Goal: Check status: Check status

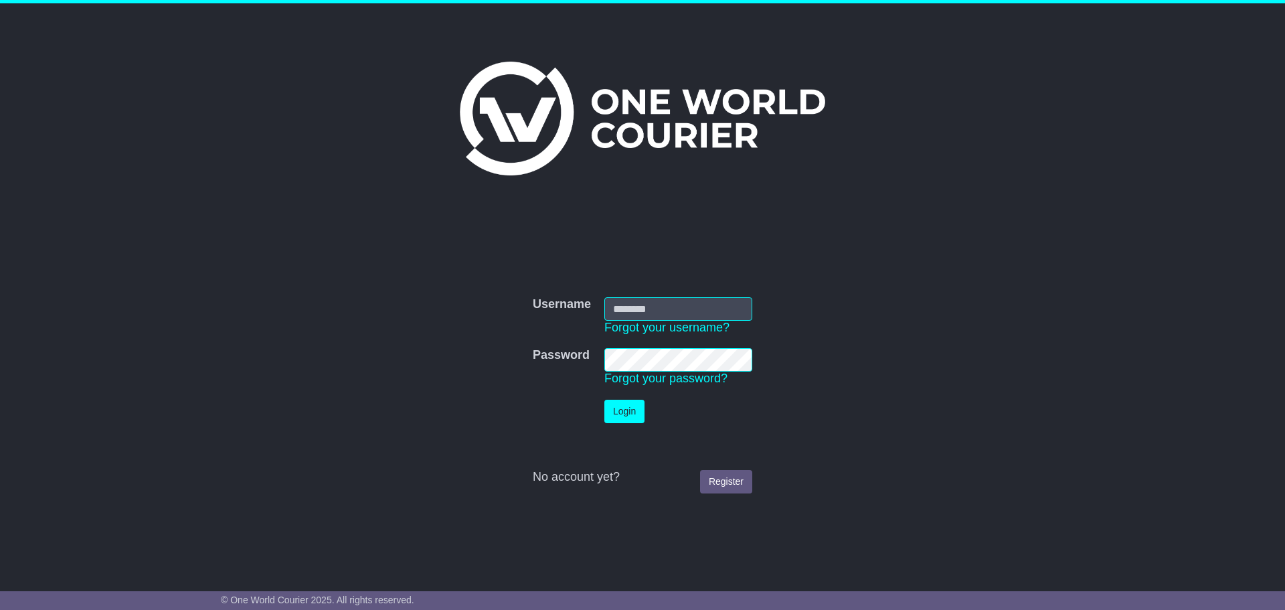
type input "**********"
drag, startPoint x: 0, startPoint y: 0, endPoint x: 626, endPoint y: 410, distance: 748.2
click at [626, 410] on button "Login" at bounding box center [625, 411] width 40 height 23
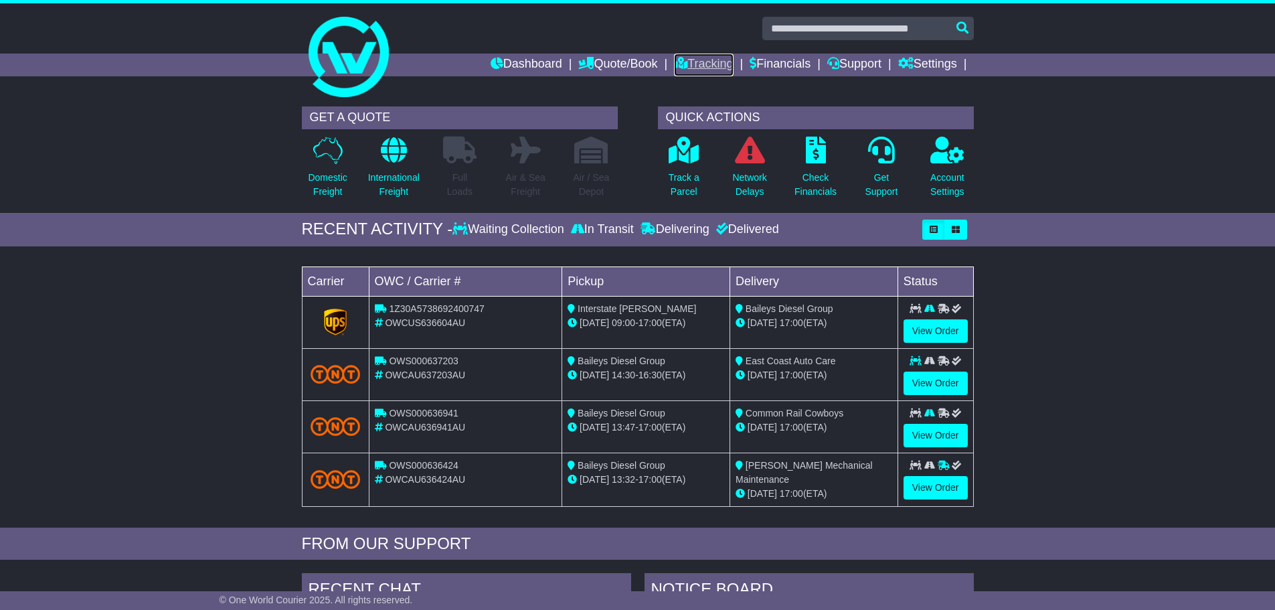
click at [674, 62] on icon at bounding box center [680, 63] width 13 height 12
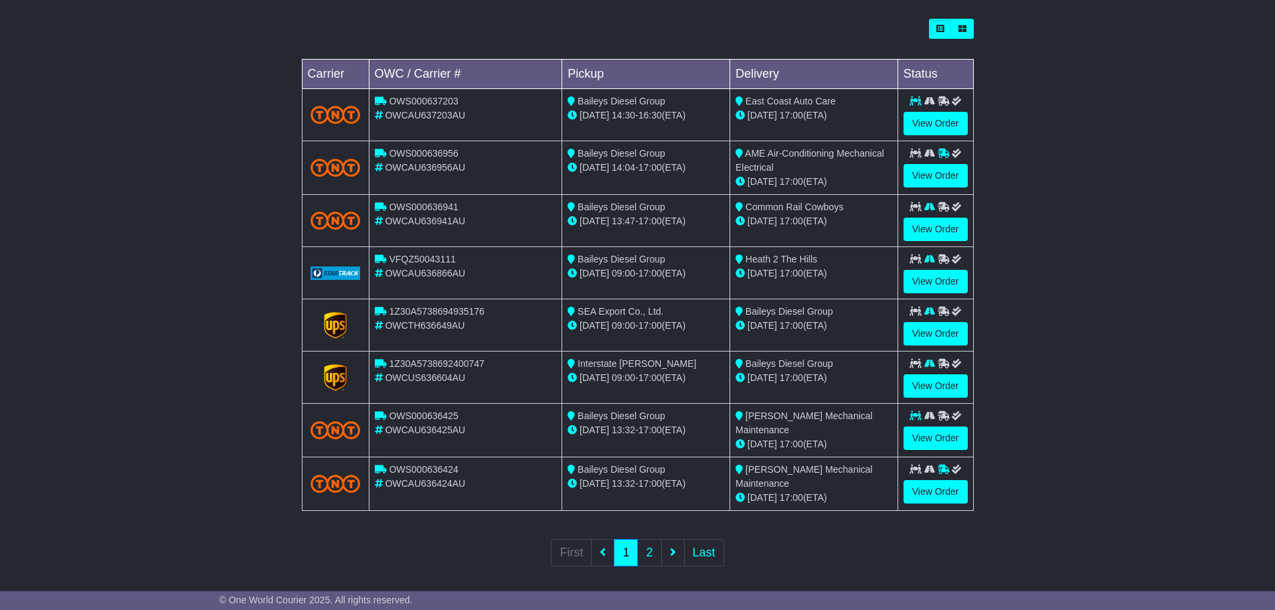
scroll to position [382, 0]
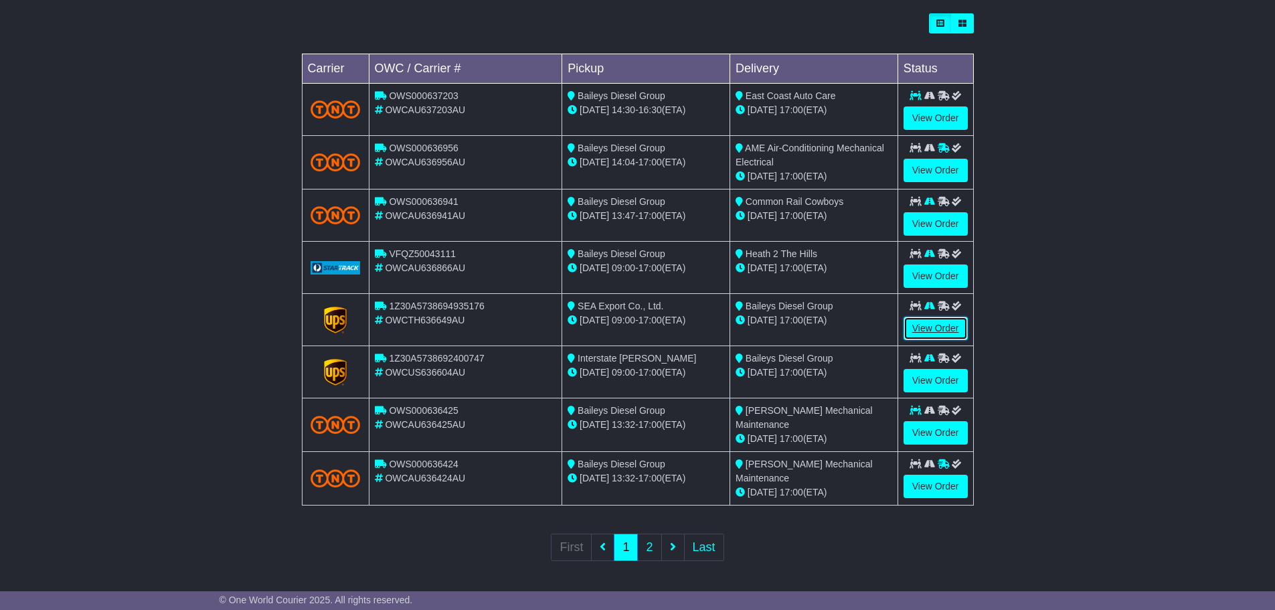
click at [953, 325] on link "View Order" at bounding box center [936, 328] width 64 height 23
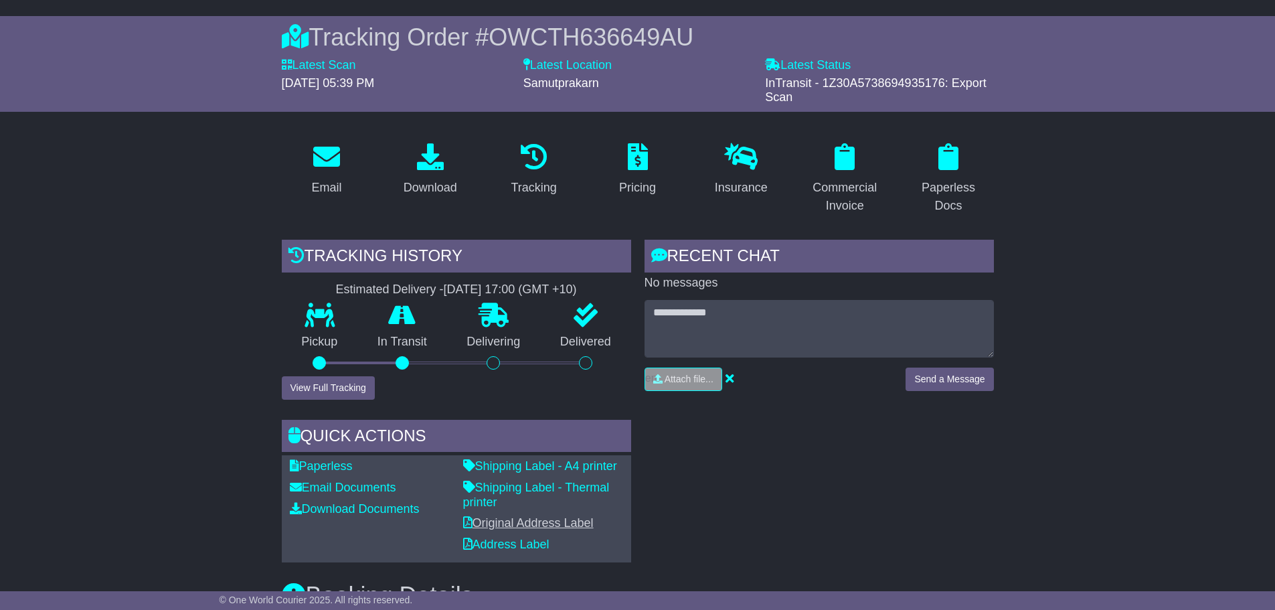
scroll to position [268, 0]
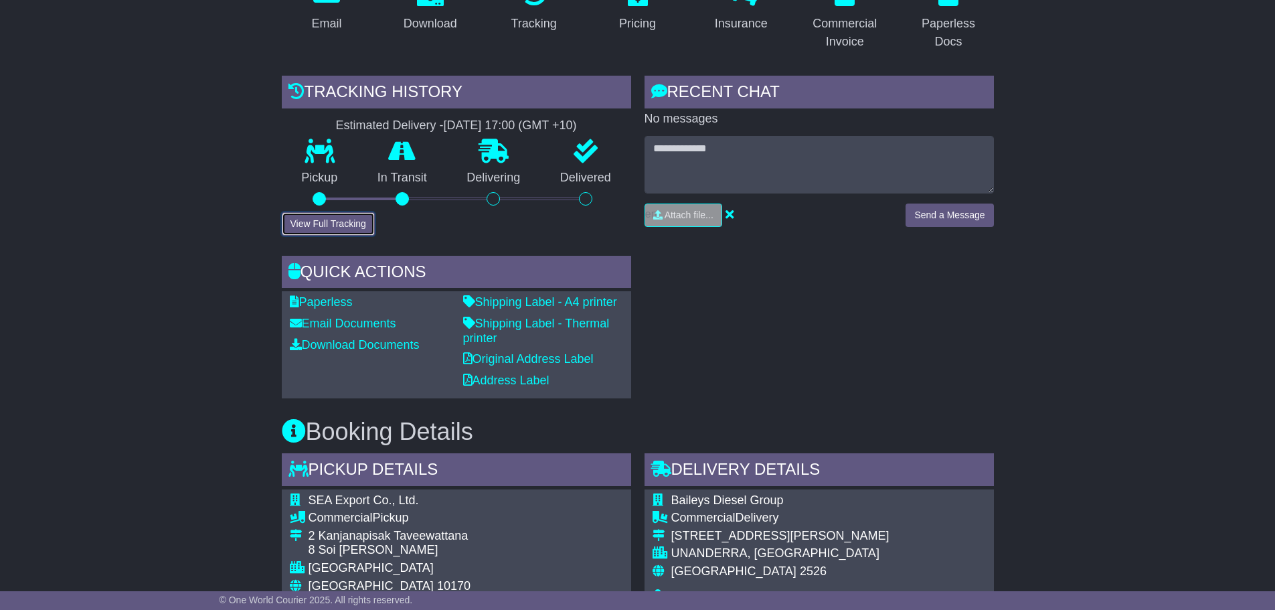
click at [358, 230] on button "View Full Tracking" at bounding box center [328, 223] width 93 height 23
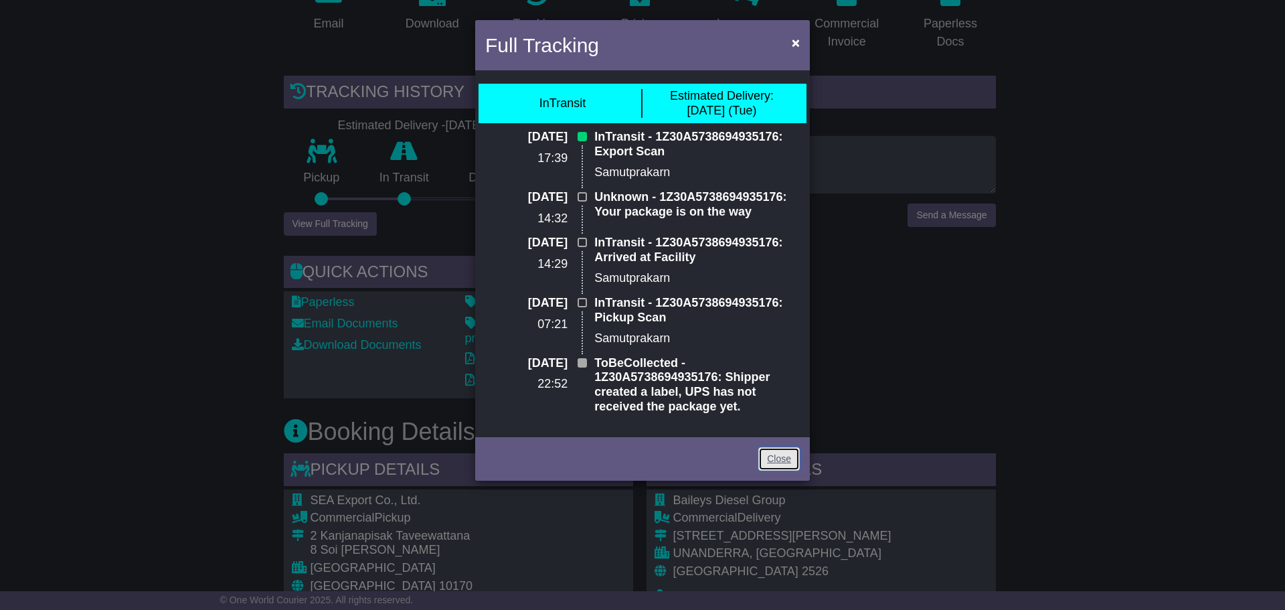
click at [765, 452] on link "Close" at bounding box center [780, 458] width 42 height 23
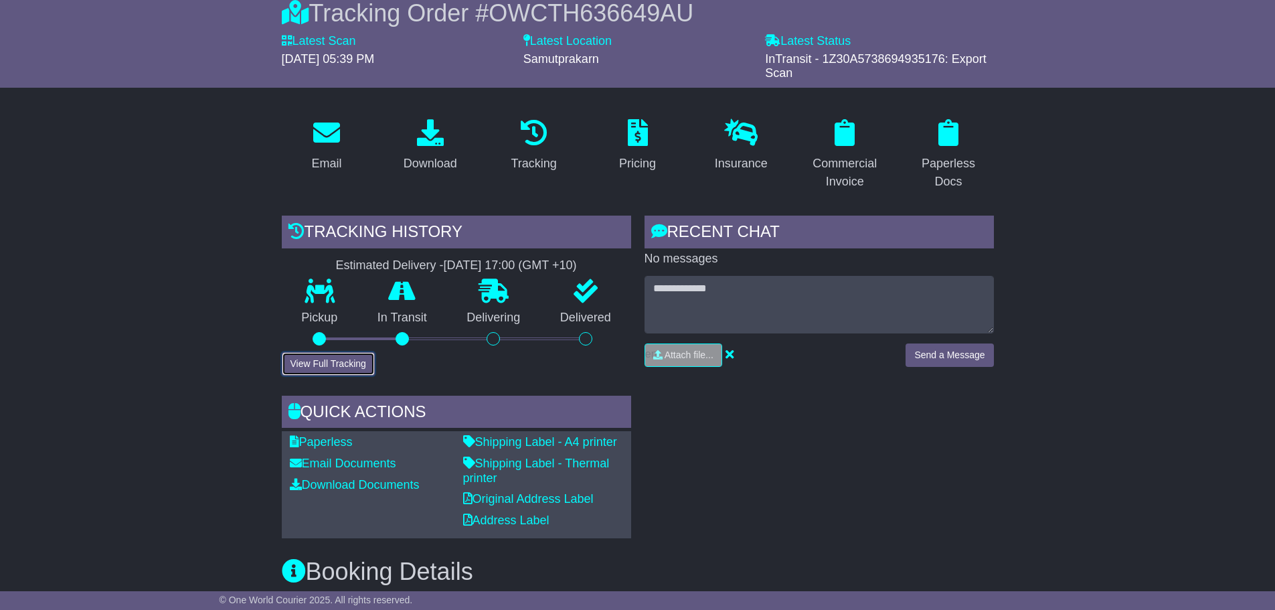
scroll to position [0, 0]
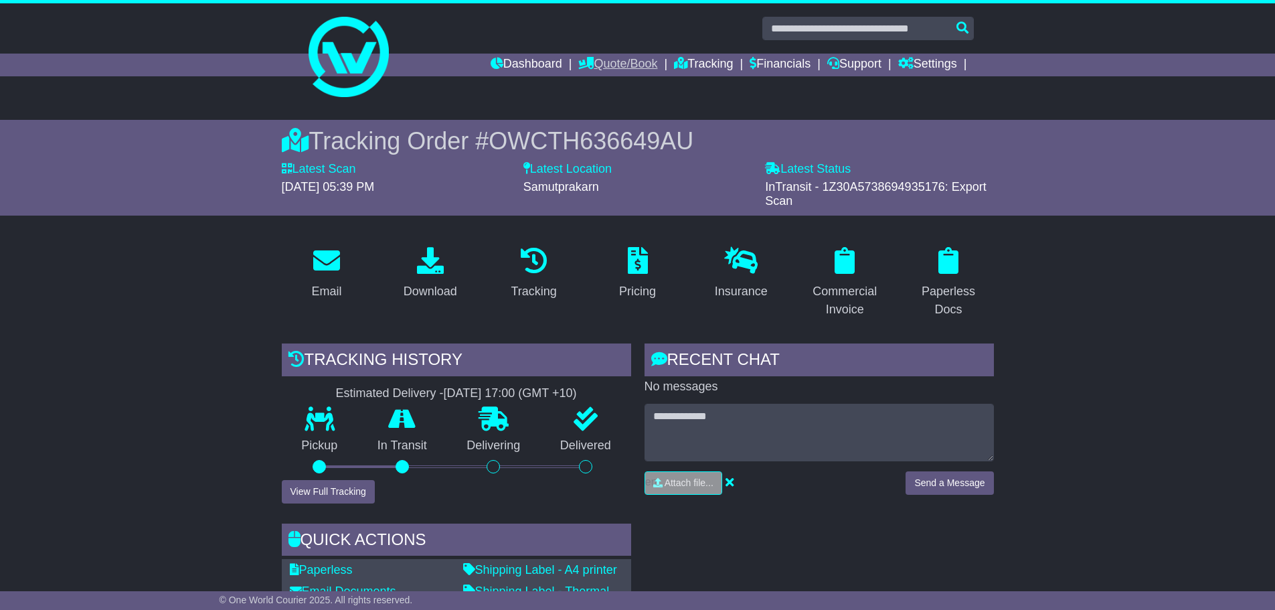
click at [615, 64] on link "Quote/Book" at bounding box center [617, 65] width 79 height 23
click at [674, 62] on icon at bounding box center [680, 63] width 13 height 12
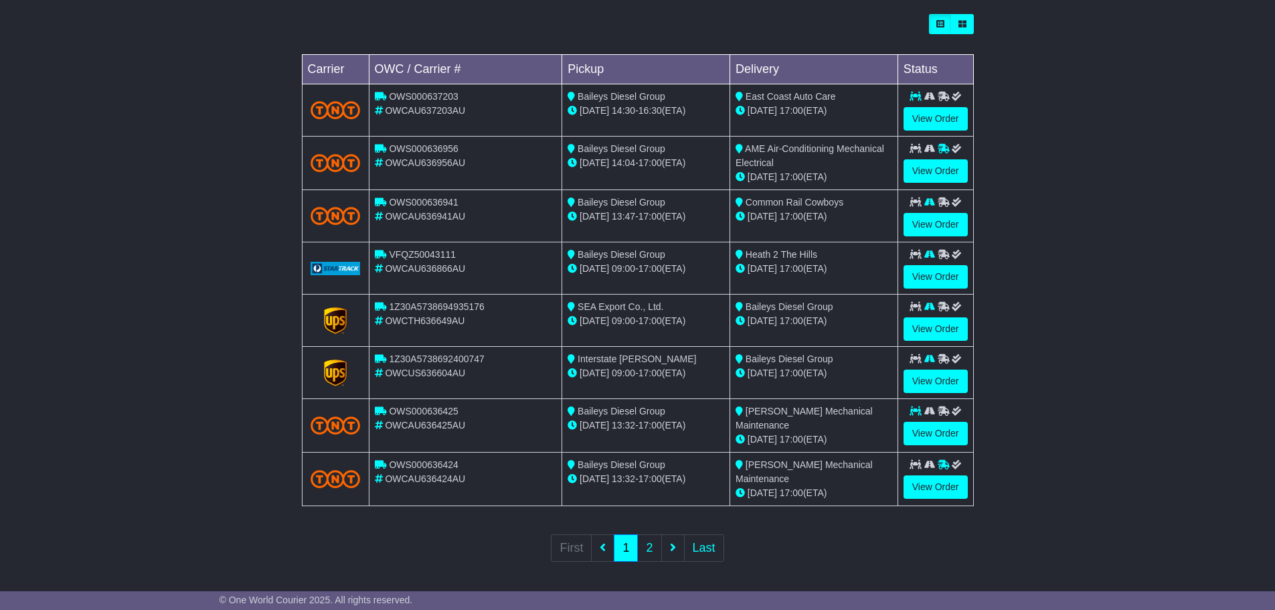
scroll to position [382, 0]
click at [649, 544] on link "2" at bounding box center [649, 547] width 24 height 27
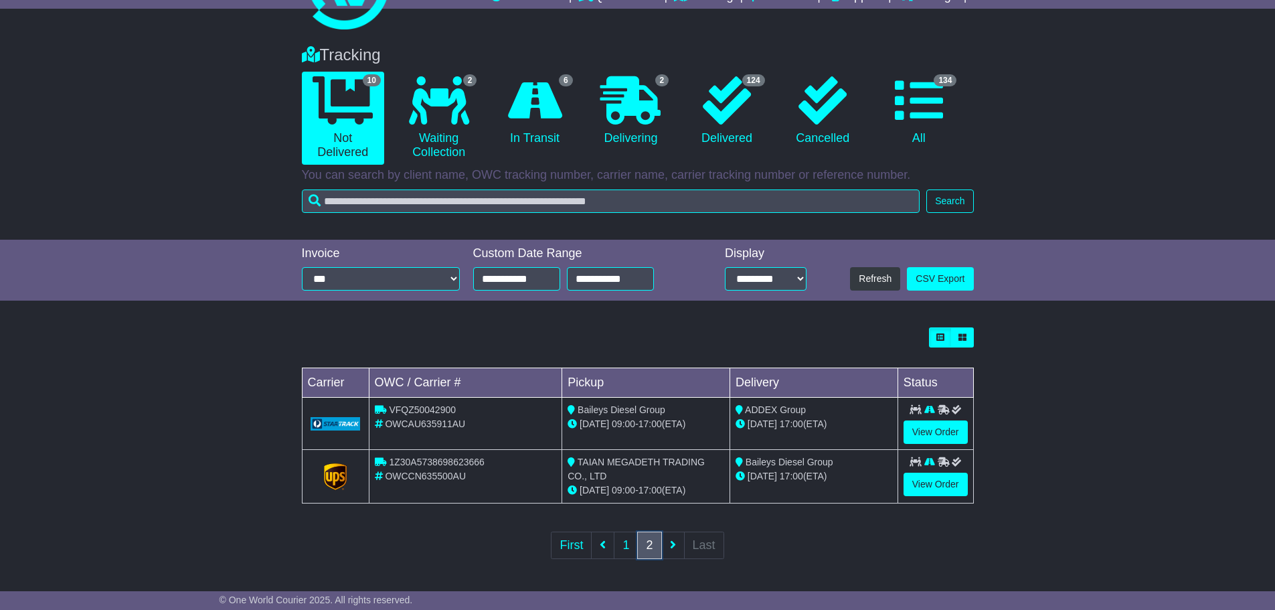
scroll to position [68, 0]
click at [932, 435] on link "View Order" at bounding box center [936, 431] width 64 height 23
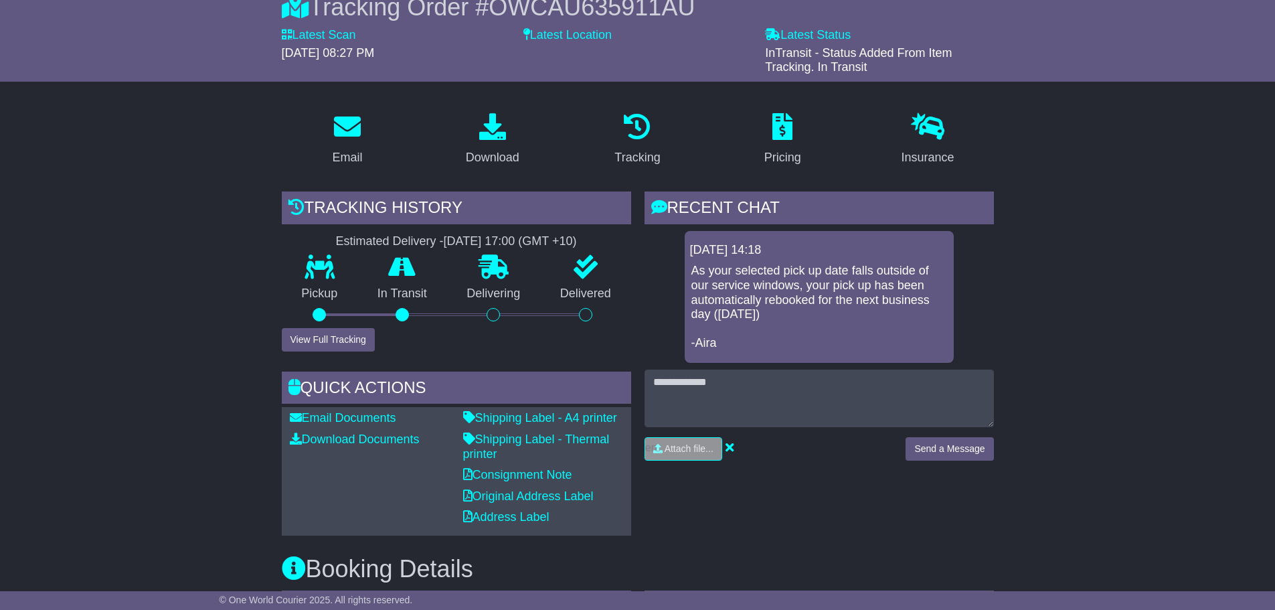
scroll to position [201, 0]
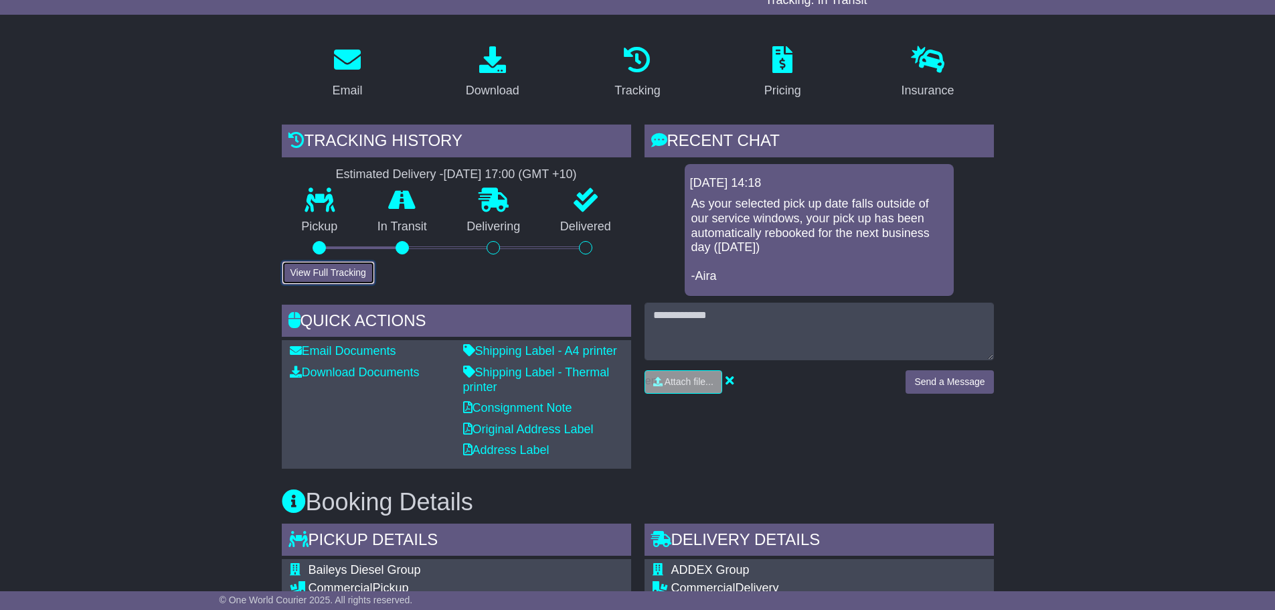
click at [323, 270] on button "View Full Tracking" at bounding box center [328, 272] width 93 height 23
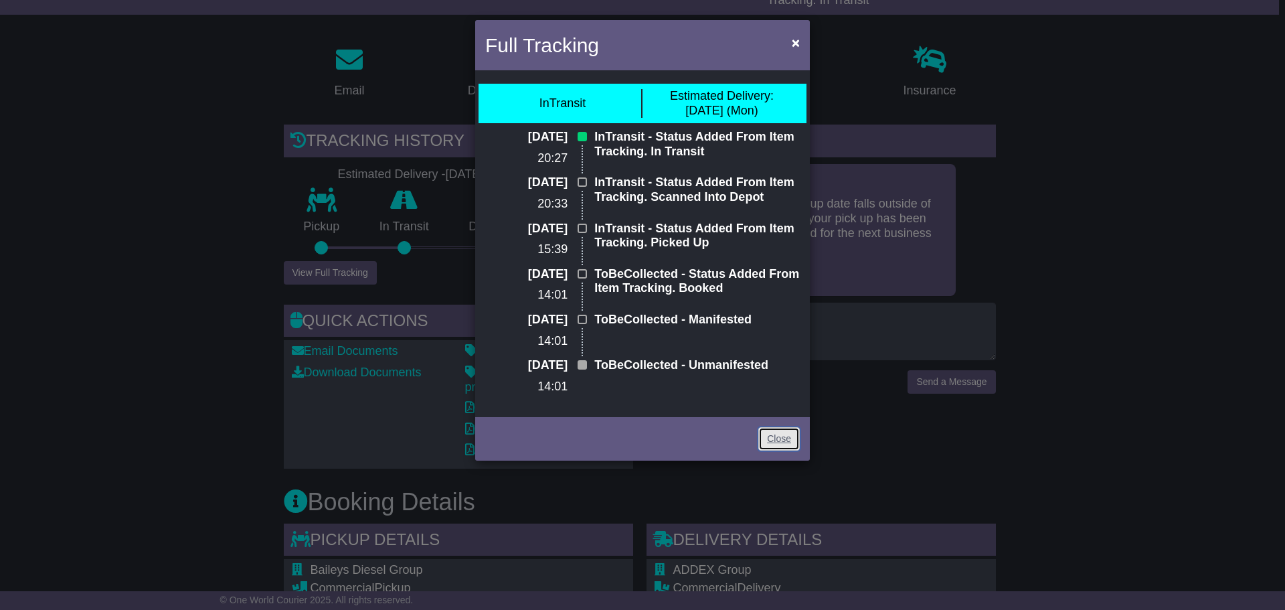
click at [785, 442] on link "Close" at bounding box center [780, 438] width 42 height 23
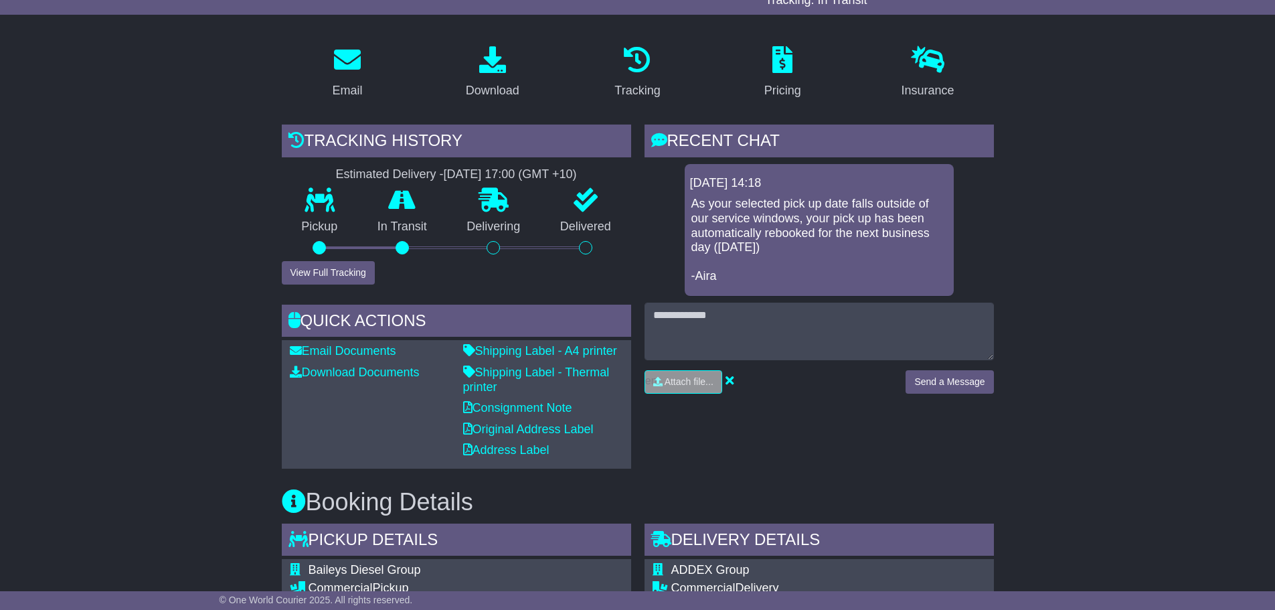
click at [327, 277] on button "View Full Tracking" at bounding box center [328, 272] width 93 height 23
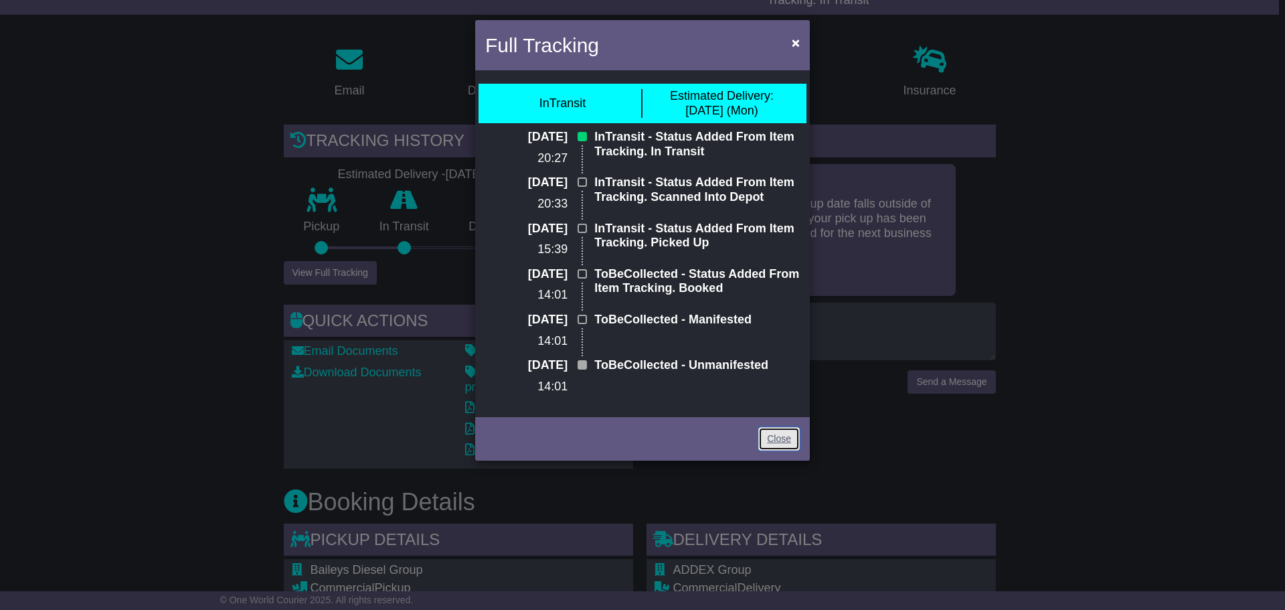
click at [777, 436] on link "Close" at bounding box center [780, 438] width 42 height 23
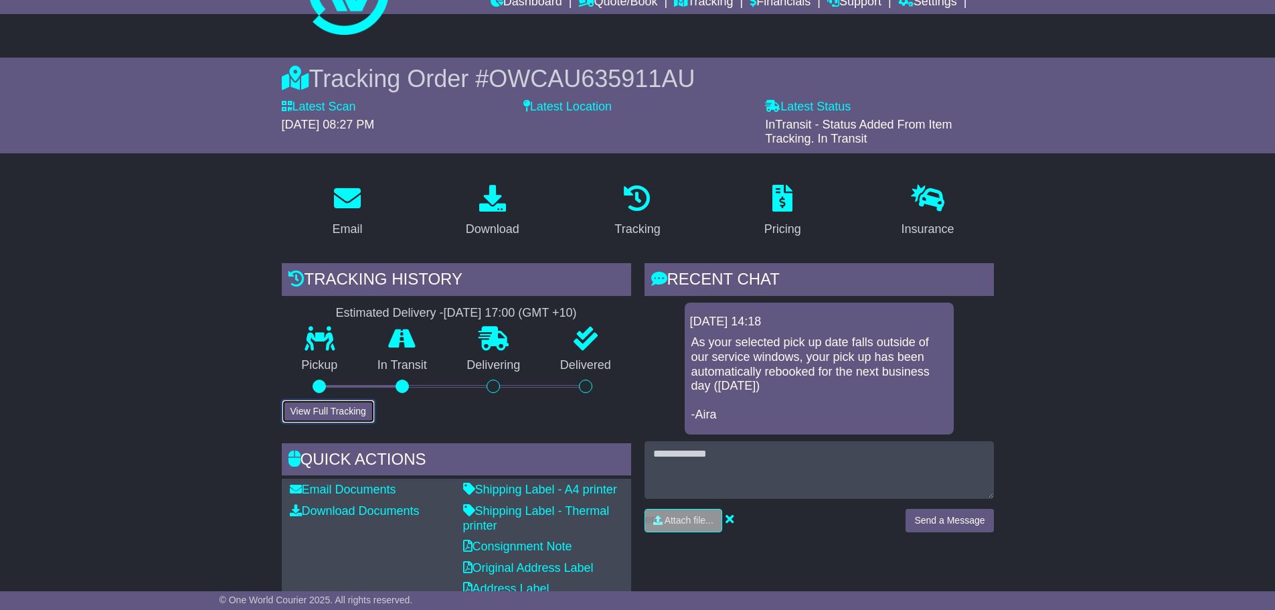
scroll to position [0, 0]
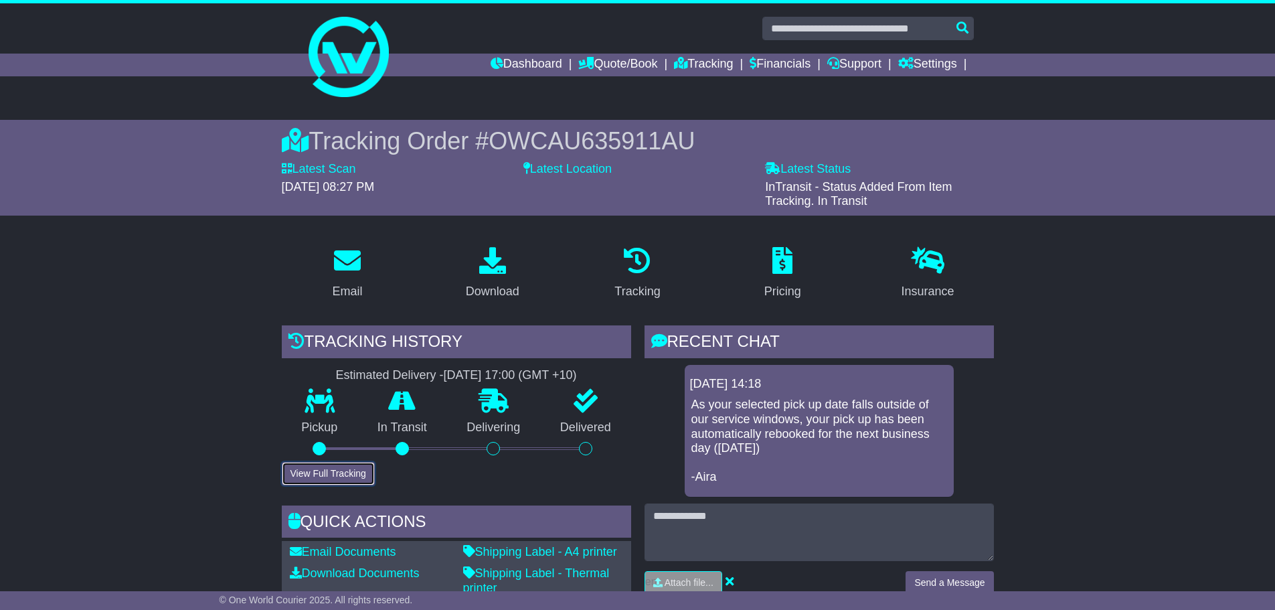
click at [362, 468] on button "View Full Tracking" at bounding box center [328, 473] width 93 height 23
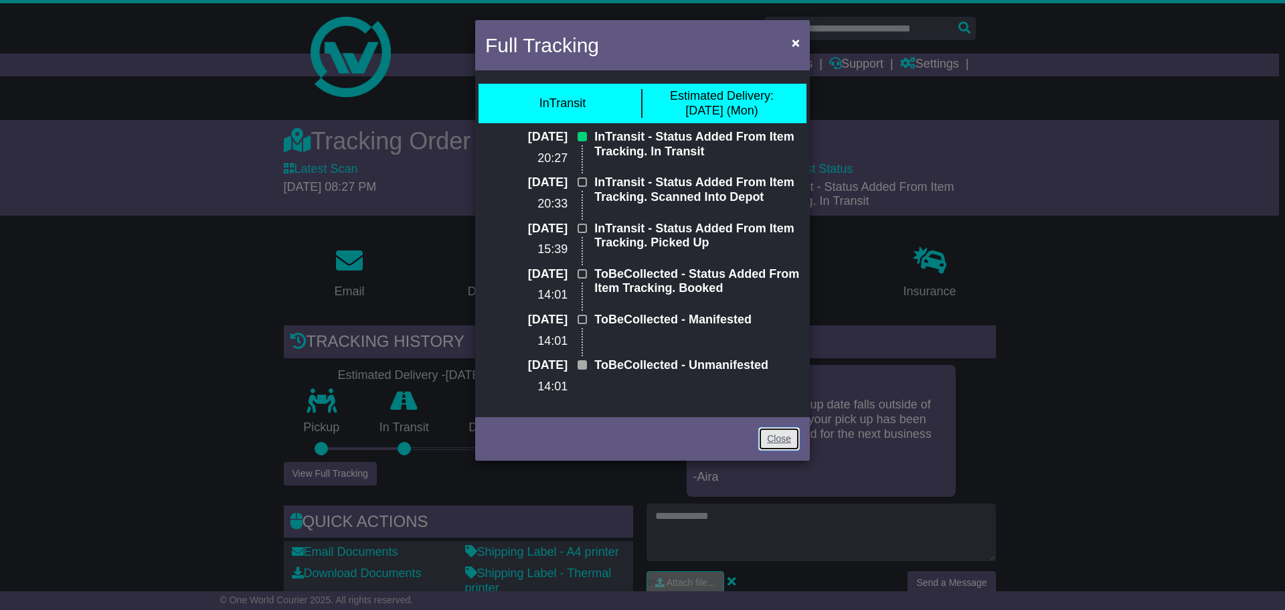
click at [774, 443] on link "Close" at bounding box center [780, 438] width 42 height 23
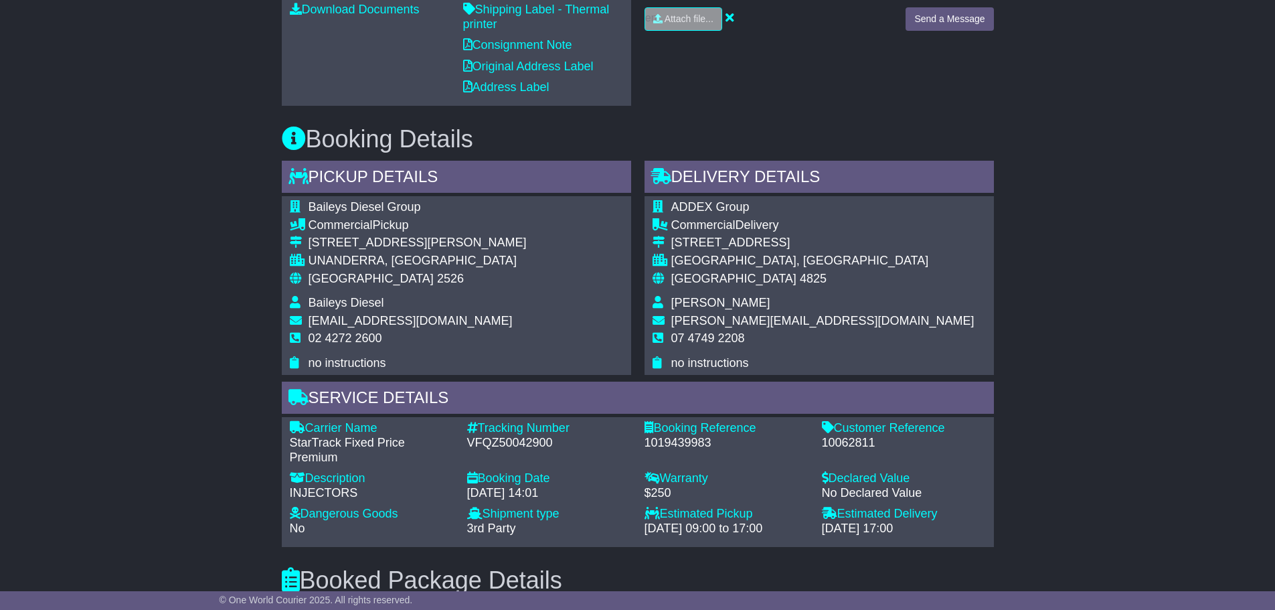
scroll to position [736, 0]
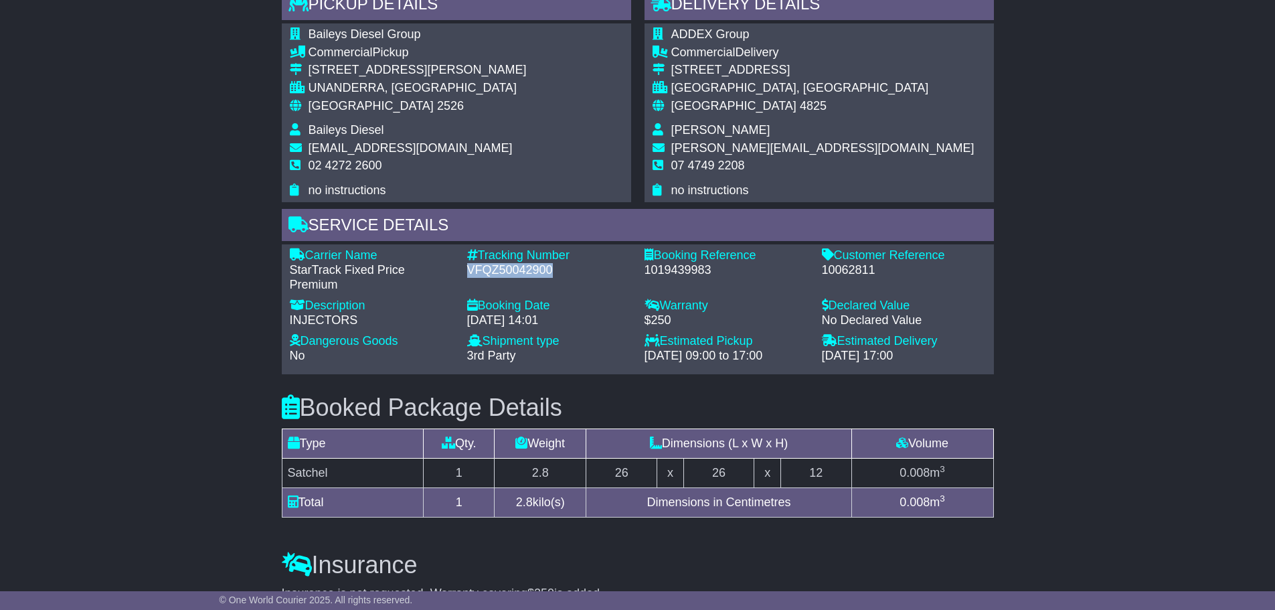
drag, startPoint x: 560, startPoint y: 267, endPoint x: 465, endPoint y: 268, distance: 95.1
click at [465, 268] on div "Tracking Number - VFQZ50042900" at bounding box center [549, 270] width 177 height 44
copy div "VFQZ50042900"
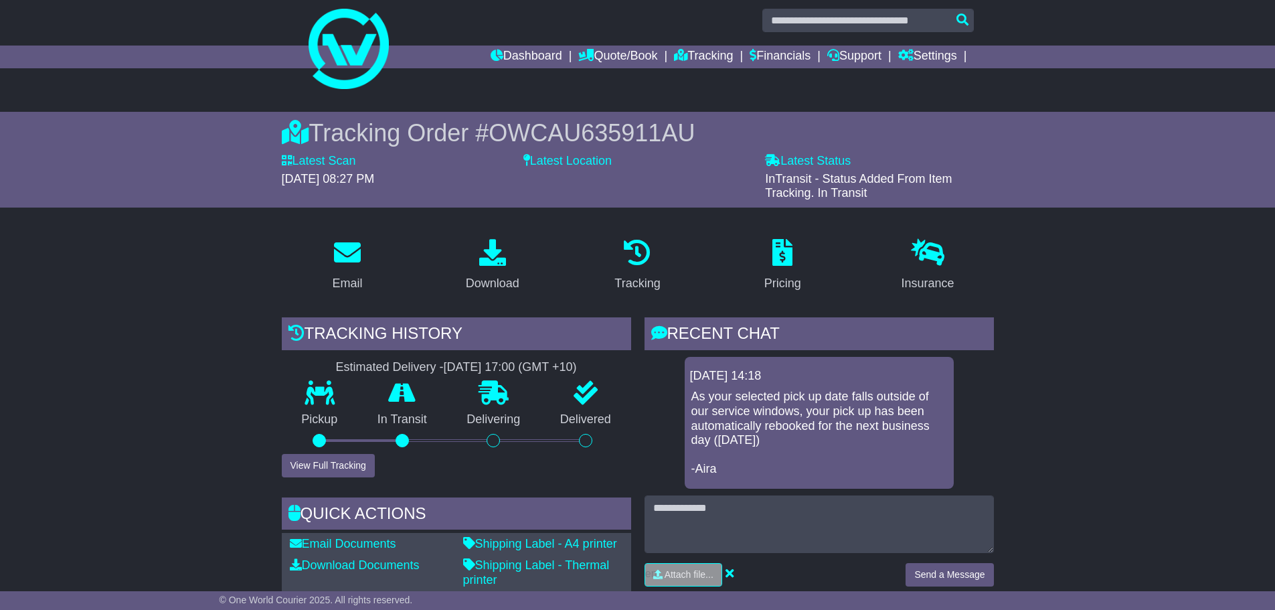
scroll to position [0, 0]
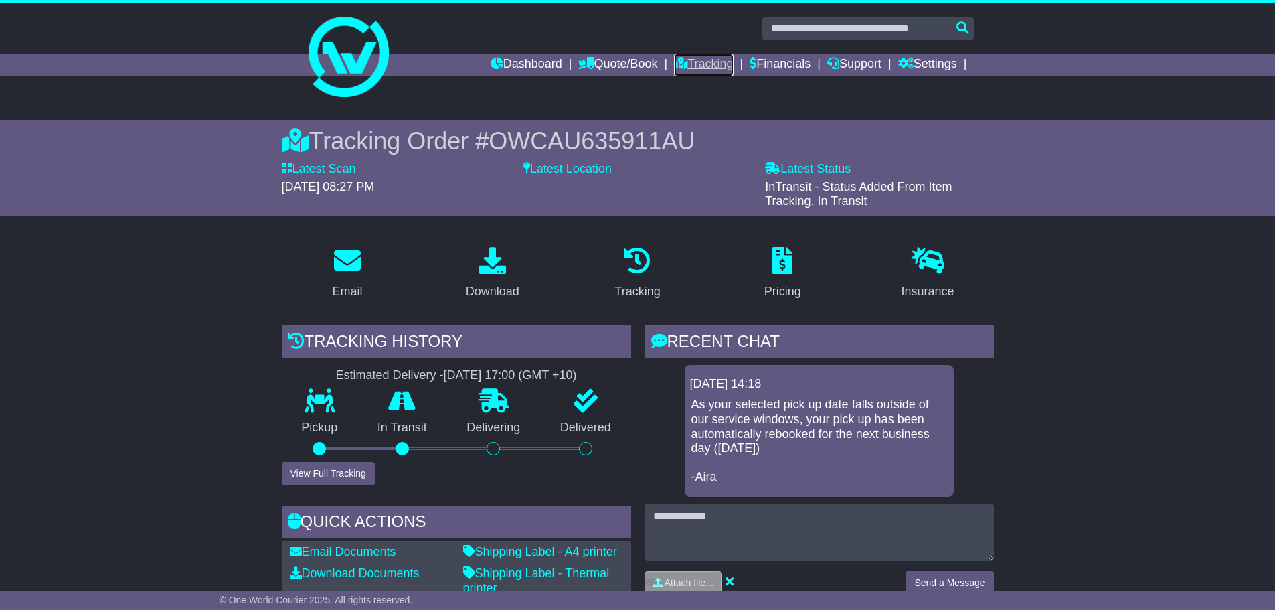
click at [690, 70] on link "Tracking" at bounding box center [703, 65] width 59 height 23
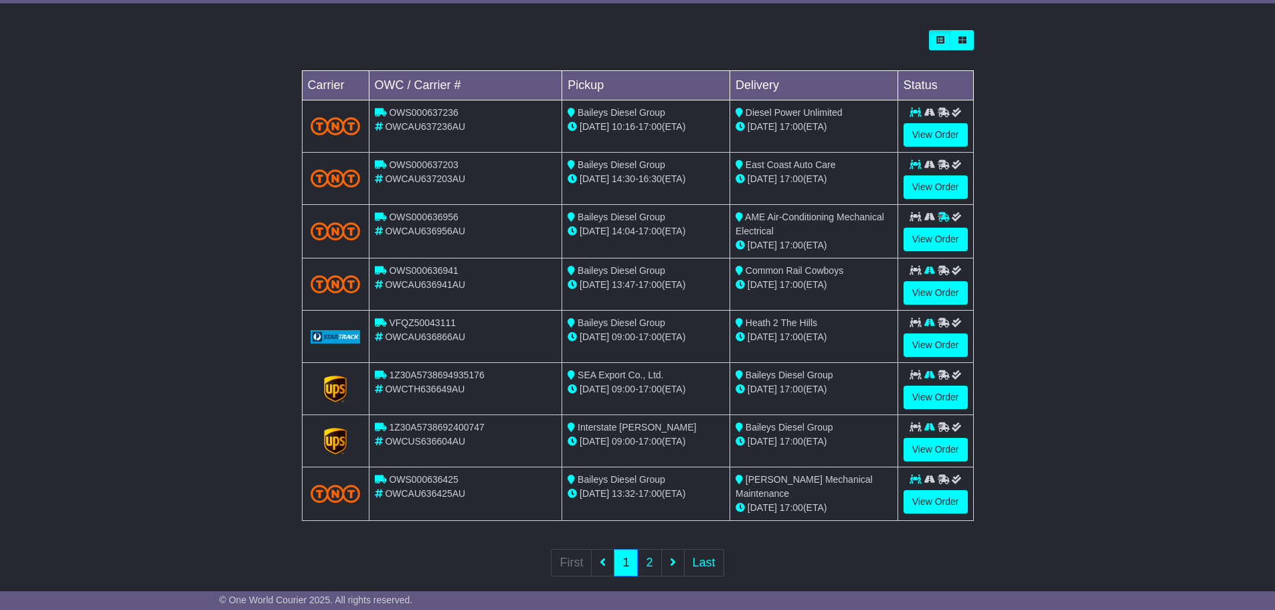
scroll to position [382, 0]
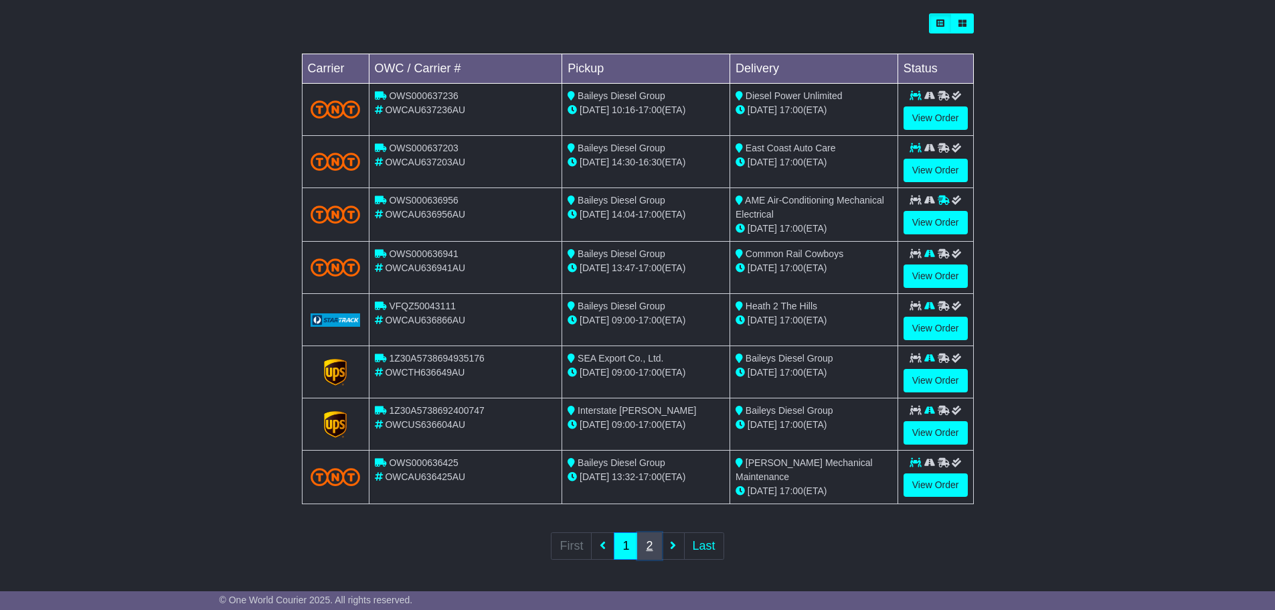
click at [653, 539] on link "2" at bounding box center [649, 545] width 24 height 27
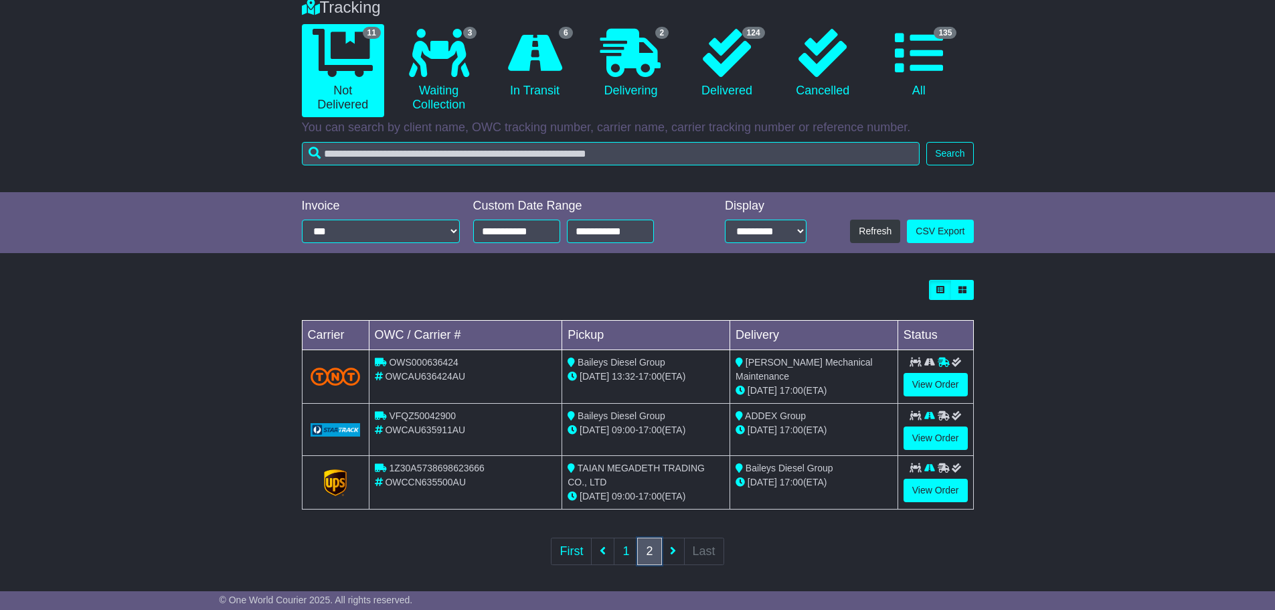
scroll to position [121, 0]
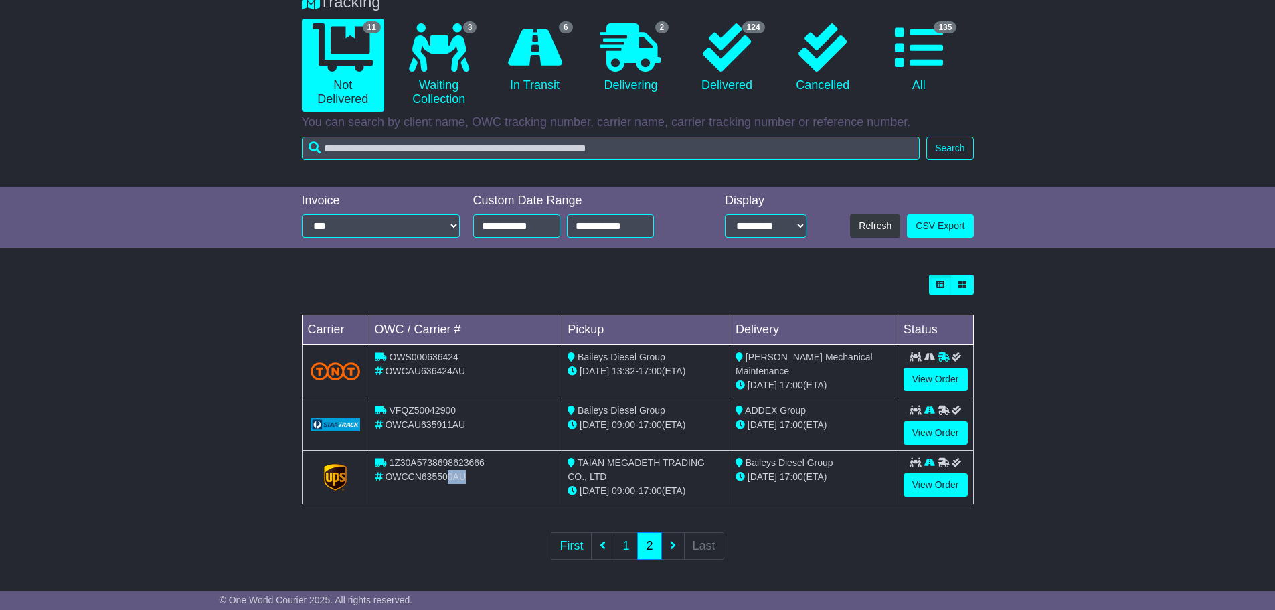
drag, startPoint x: 485, startPoint y: 475, endPoint x: 471, endPoint y: 464, distance: 18.1
click at [450, 470] on div "OWCCN635500AU" at bounding box center [466, 477] width 182 height 14
drag, startPoint x: 487, startPoint y: 461, endPoint x: 382, endPoint y: 455, distance: 105.3
click at [382, 456] on div "1Z30A5738698623666" at bounding box center [466, 463] width 182 height 14
copy div "1Z30A5738698623666"
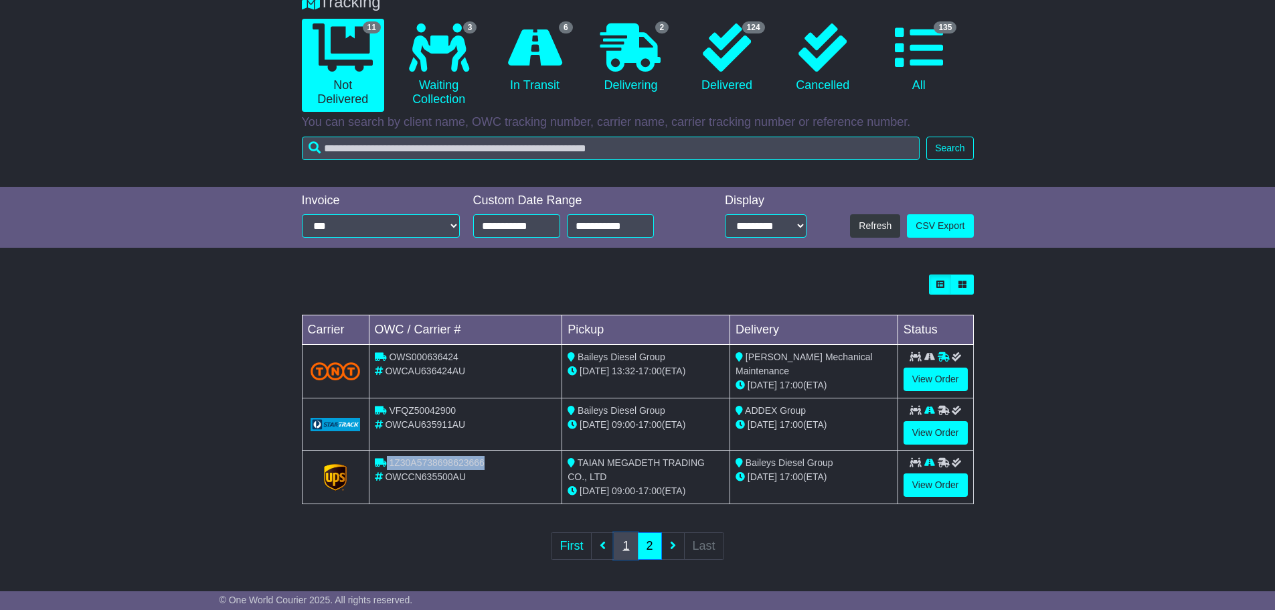
click at [631, 545] on link "1" at bounding box center [626, 545] width 24 height 27
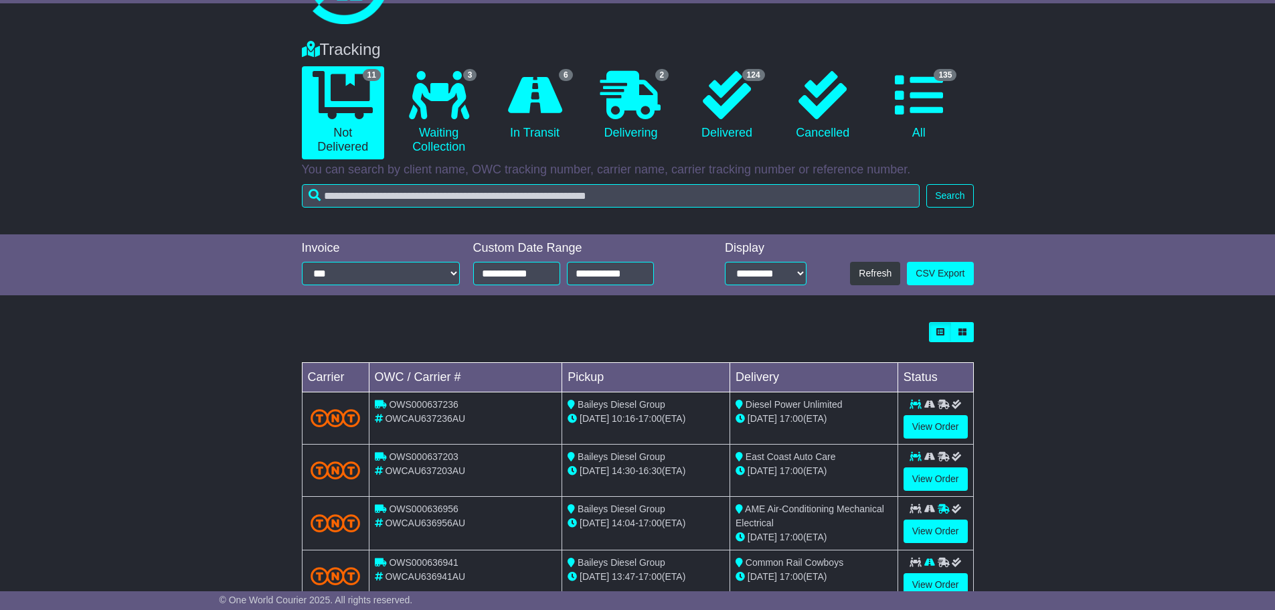
scroll to position [335, 0]
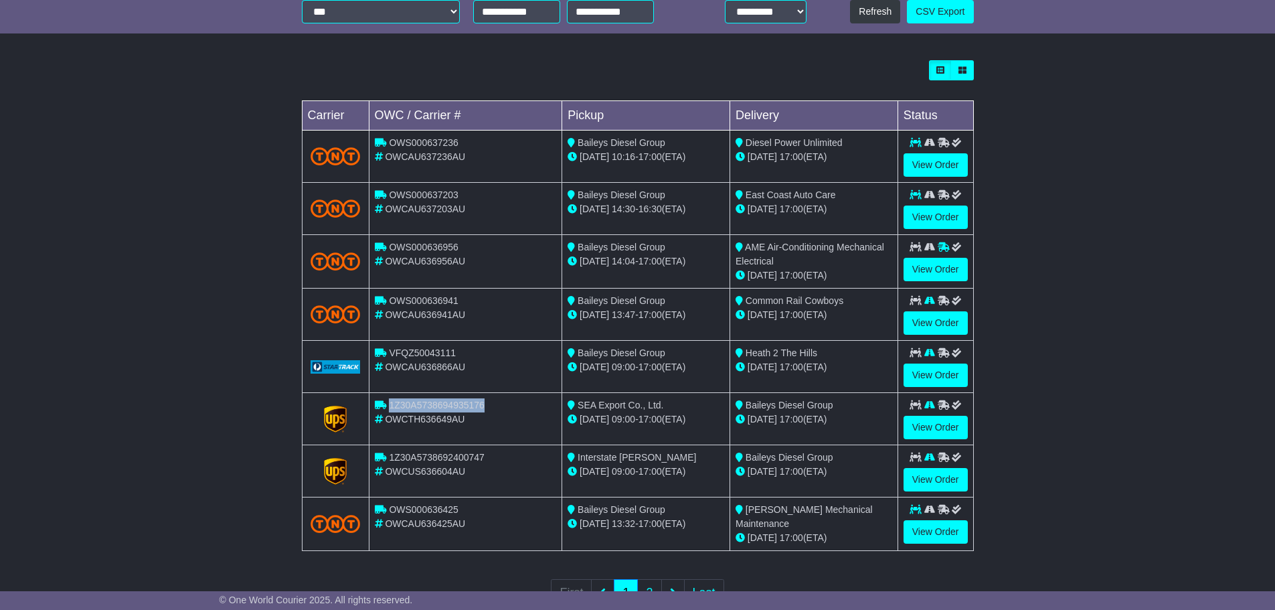
drag, startPoint x: 489, startPoint y: 403, endPoint x: 391, endPoint y: 410, distance: 98.6
click at [391, 410] on div "1Z30A5738694935176" at bounding box center [466, 405] width 182 height 14
copy span "1Z30A5738694935176"
click at [531, 372] on div "OWCAU636866AU" at bounding box center [466, 367] width 182 height 14
click at [1081, 392] on div "Loading... No bookings found Carrier OWC / Carrier # Pickup Delivery Status OWS…" at bounding box center [637, 343] width 1275 height 578
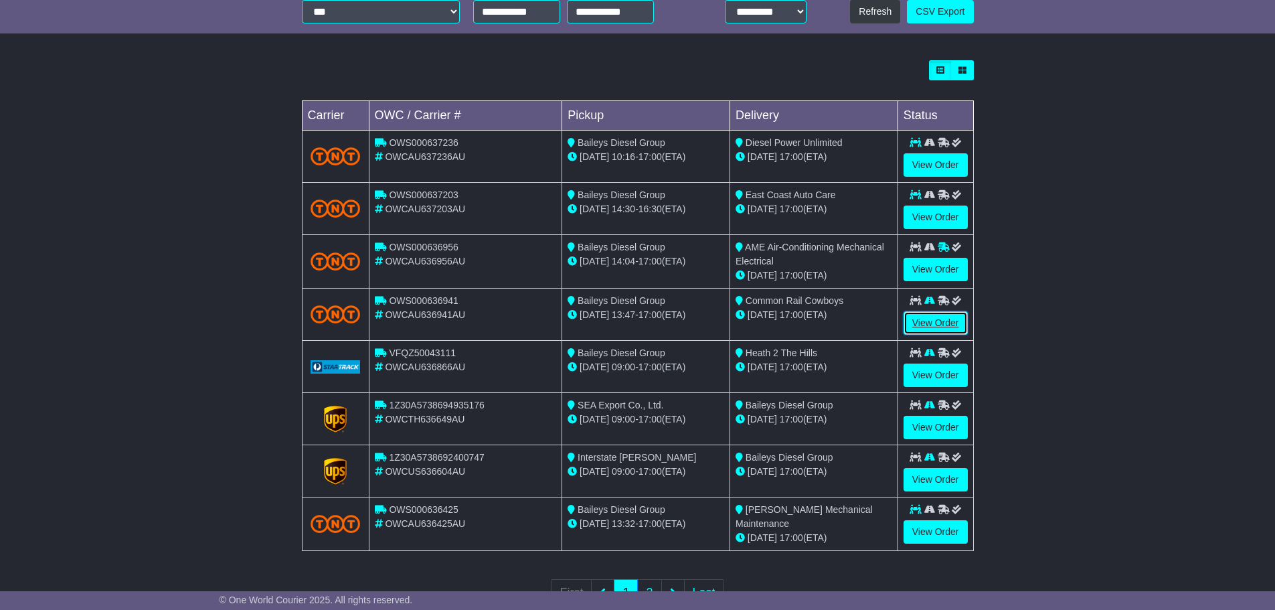
click at [947, 324] on link "View Order" at bounding box center [936, 322] width 64 height 23
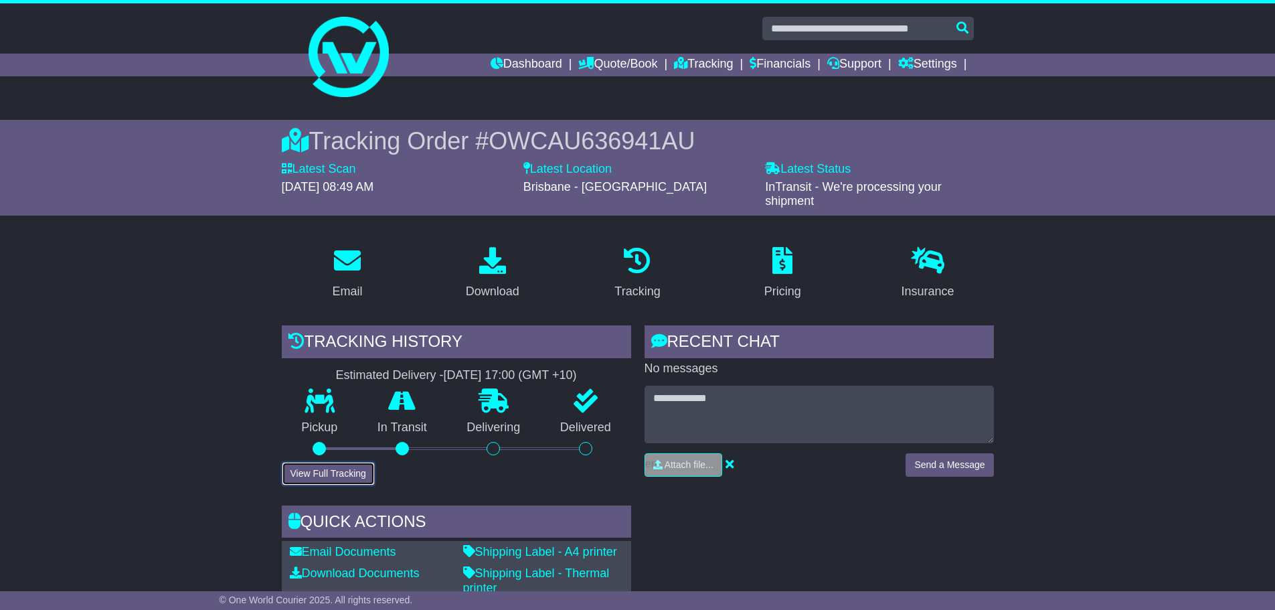
click at [357, 465] on button "View Full Tracking" at bounding box center [328, 473] width 93 height 23
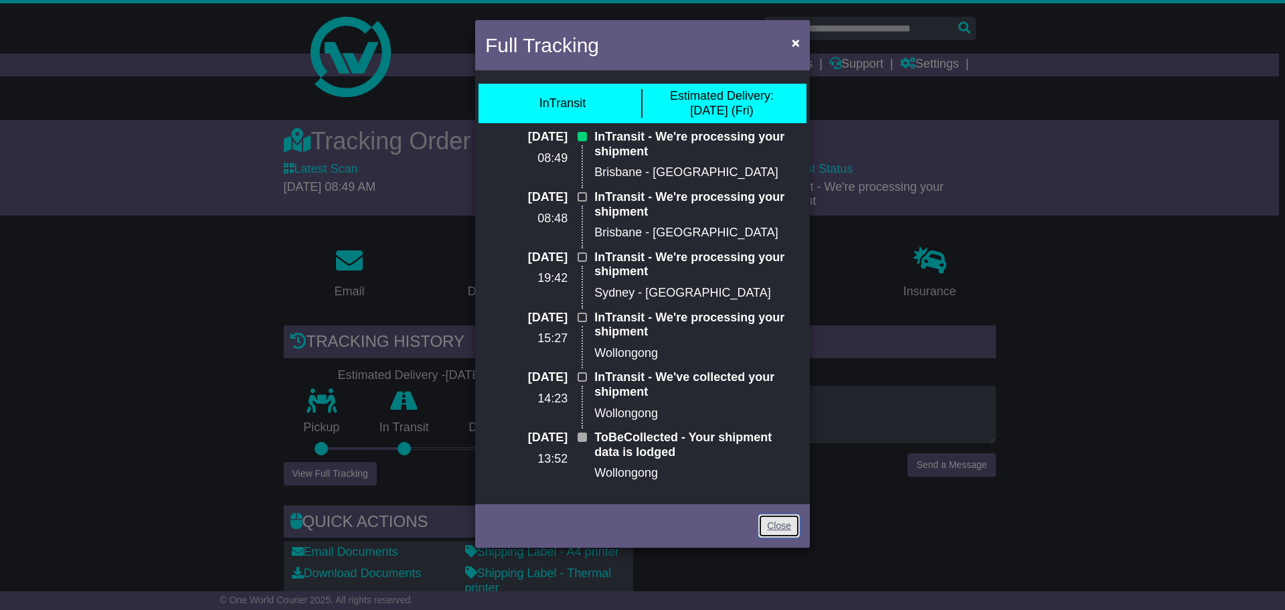
click at [771, 527] on link "Close" at bounding box center [780, 525] width 42 height 23
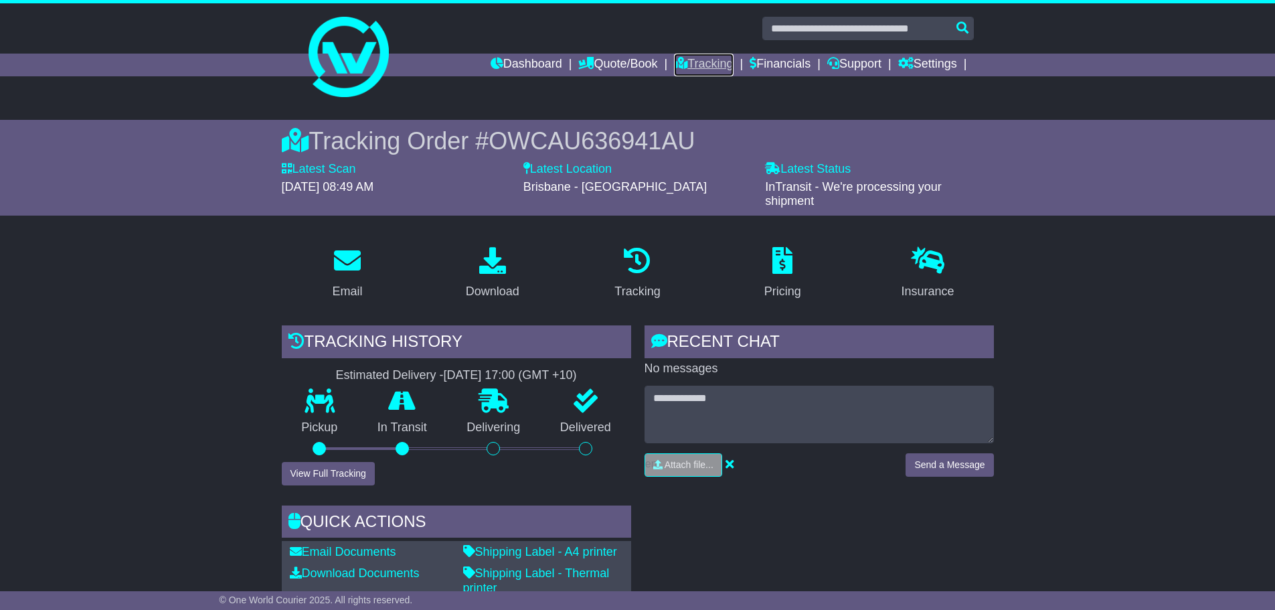
click at [705, 58] on link "Tracking" at bounding box center [703, 65] width 59 height 23
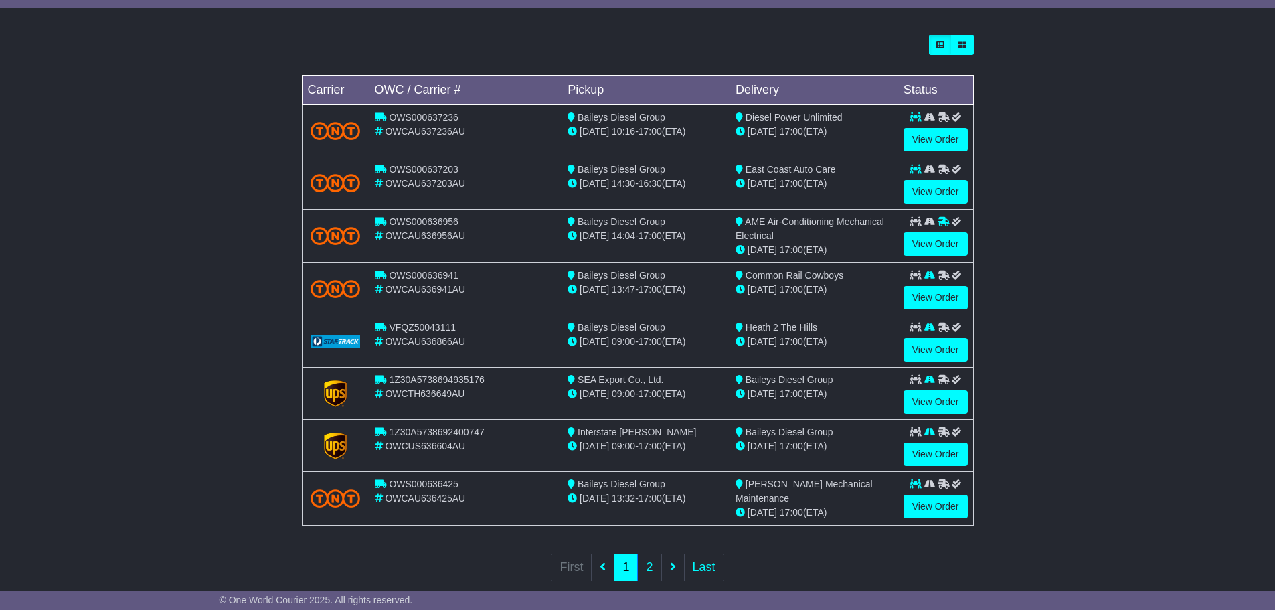
scroll to position [382, 0]
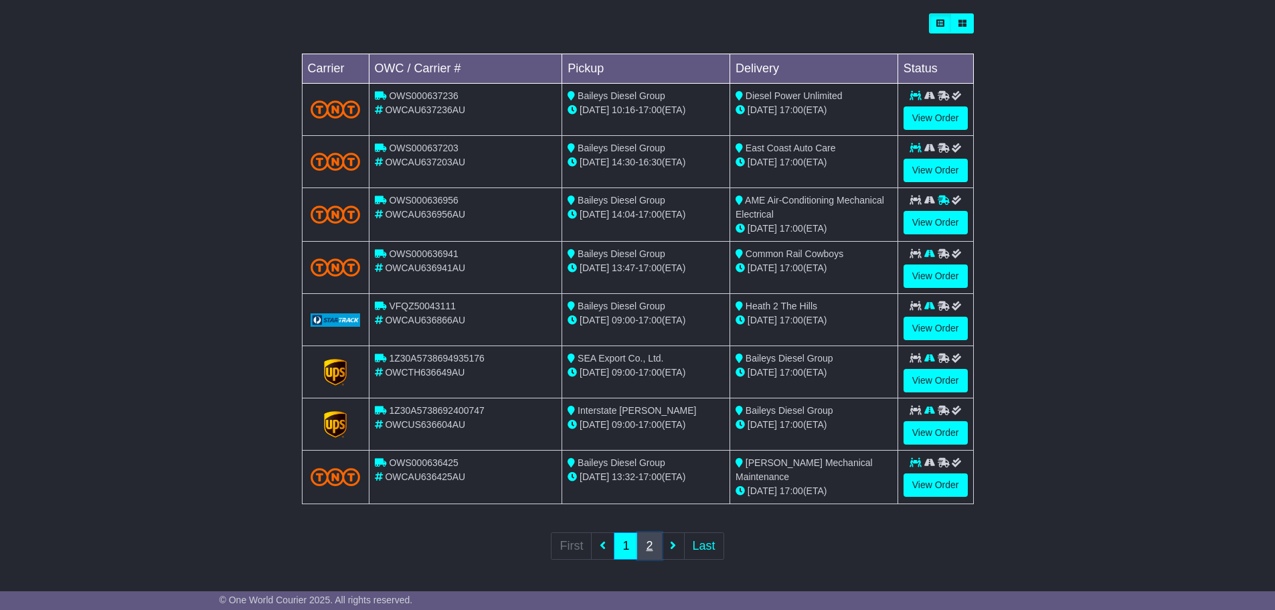
click at [648, 551] on link "2" at bounding box center [649, 545] width 24 height 27
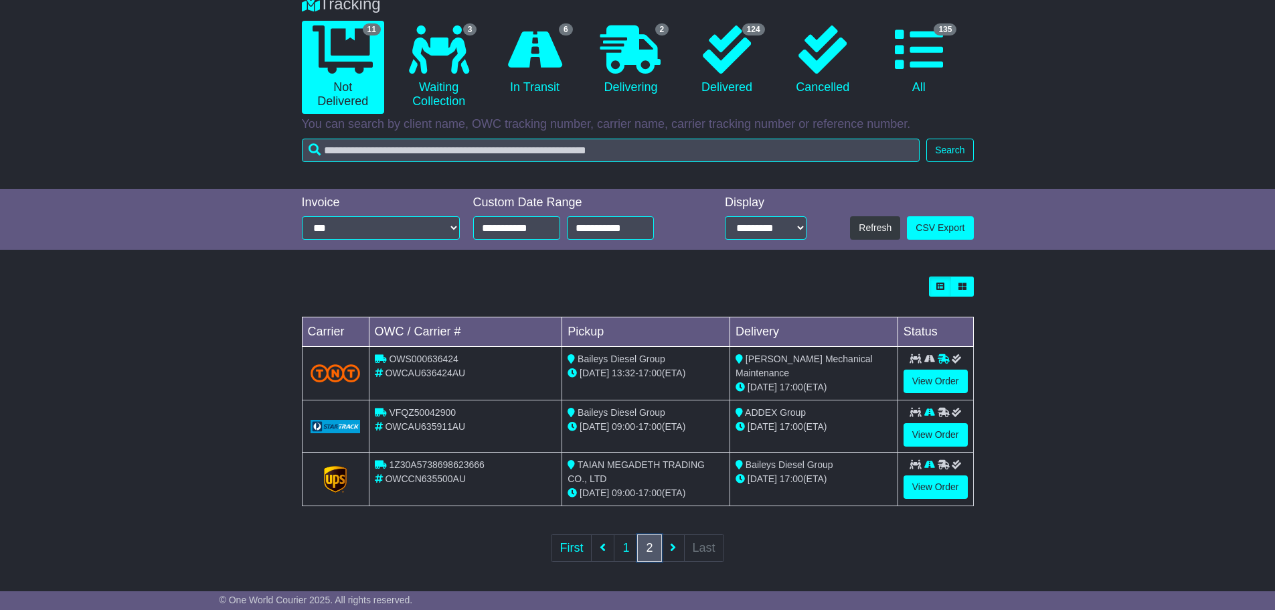
scroll to position [121, 0]
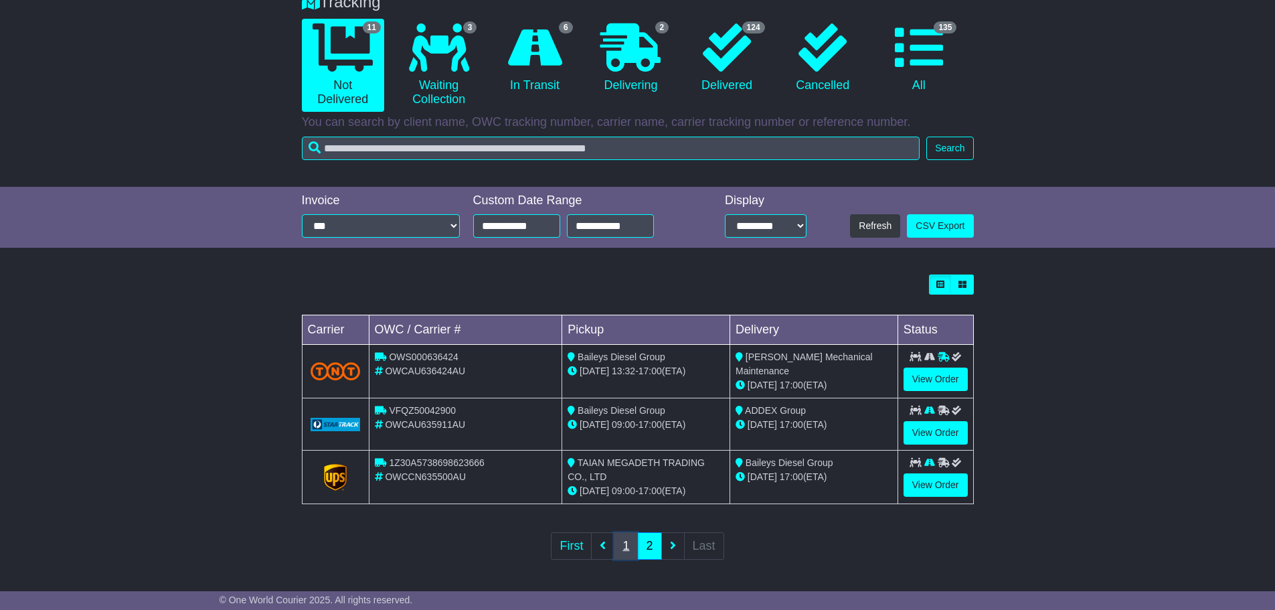
click at [623, 547] on link "1" at bounding box center [626, 545] width 24 height 27
